Goal: Navigation & Orientation: Find specific page/section

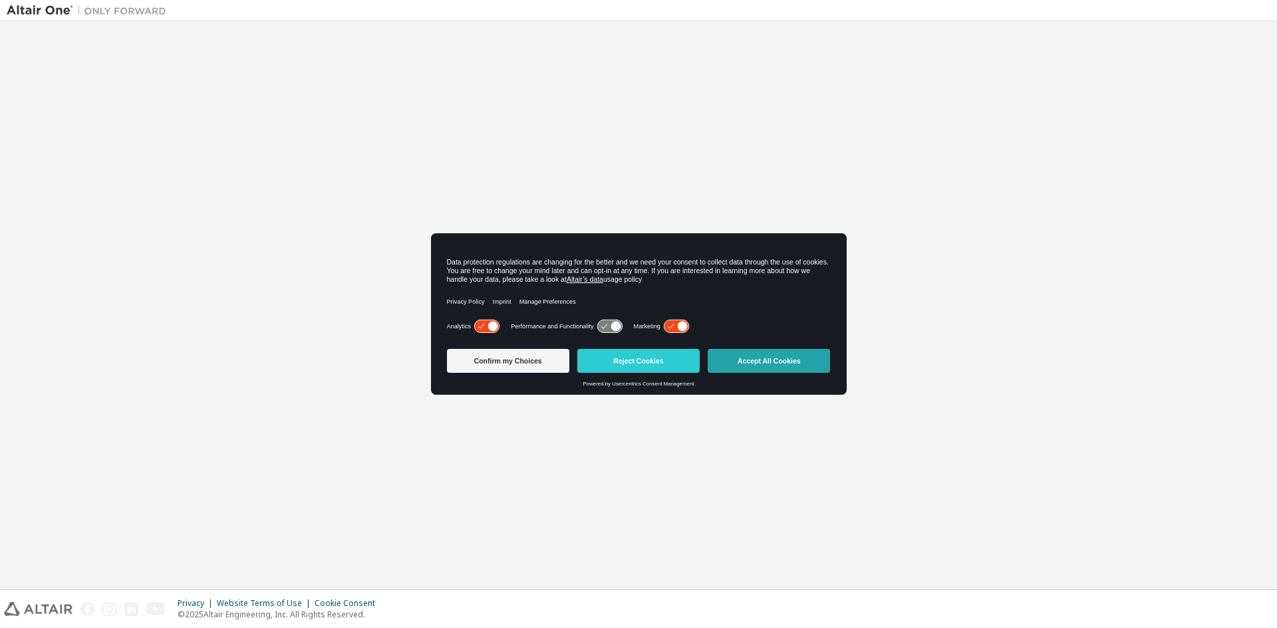
click at [776, 359] on button "Accept All Cookies" at bounding box center [769, 361] width 122 height 24
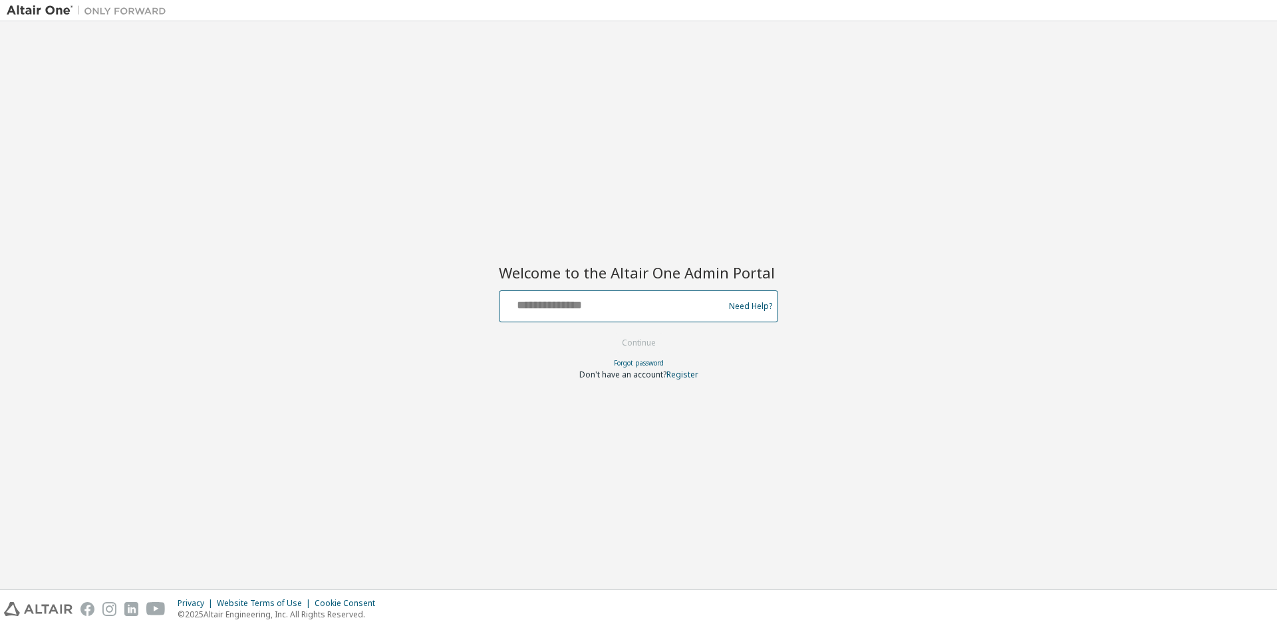
click at [612, 301] on input "text" at bounding box center [613, 303] width 217 height 19
click at [551, 309] on input "text" at bounding box center [613, 303] width 217 height 19
type input "**********"
click at [626, 340] on button "Continue" at bounding box center [639, 343] width 62 height 20
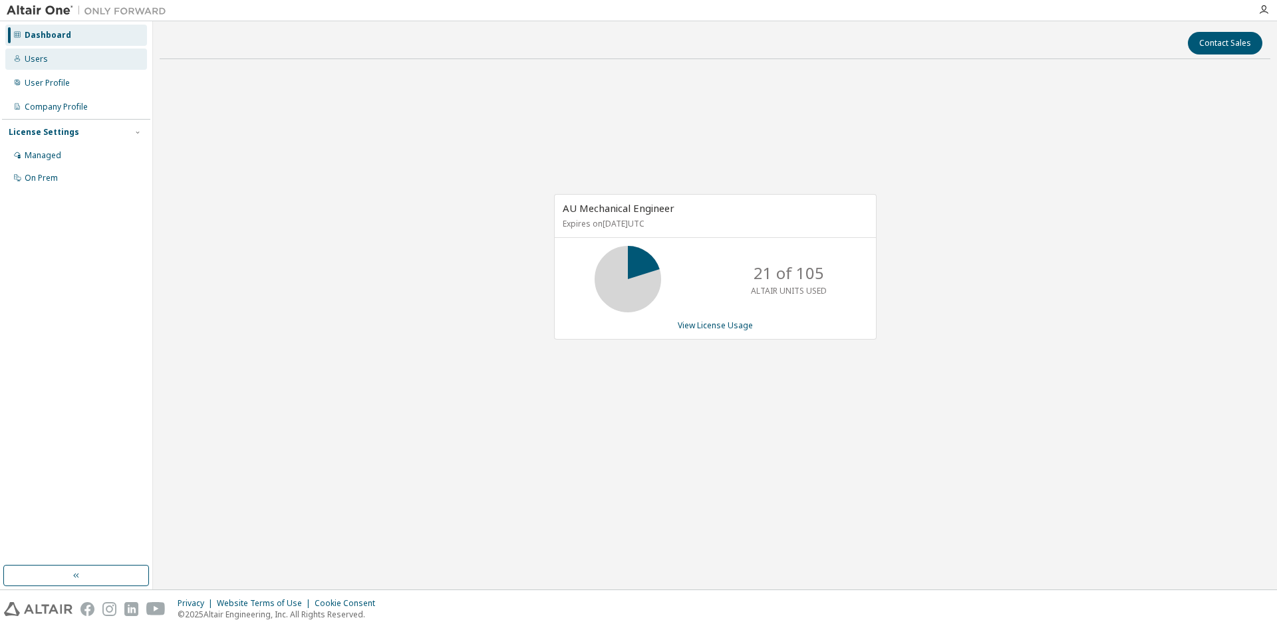
click at [43, 61] on div "Users" at bounding box center [36, 59] width 23 height 11
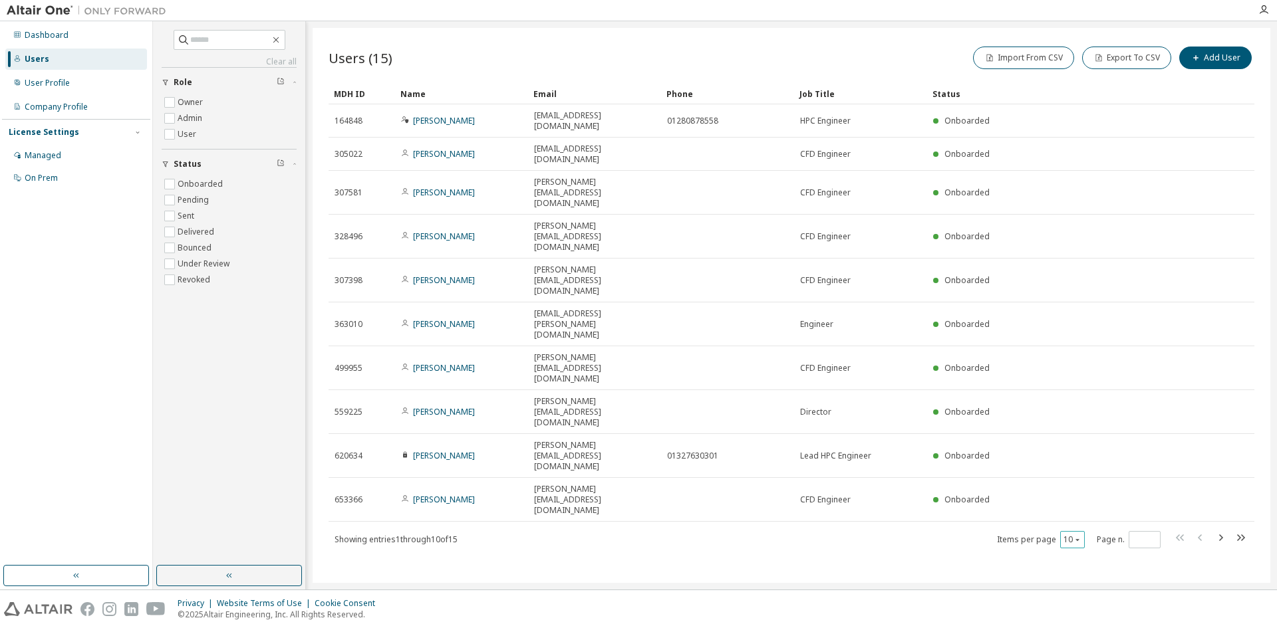
click at [1075, 536] on icon "button" at bounding box center [1077, 540] width 8 height 8
click at [1085, 416] on div "50" at bounding box center [1113, 414] width 106 height 16
